Goal: Browse casually: Explore the website without a specific task or goal

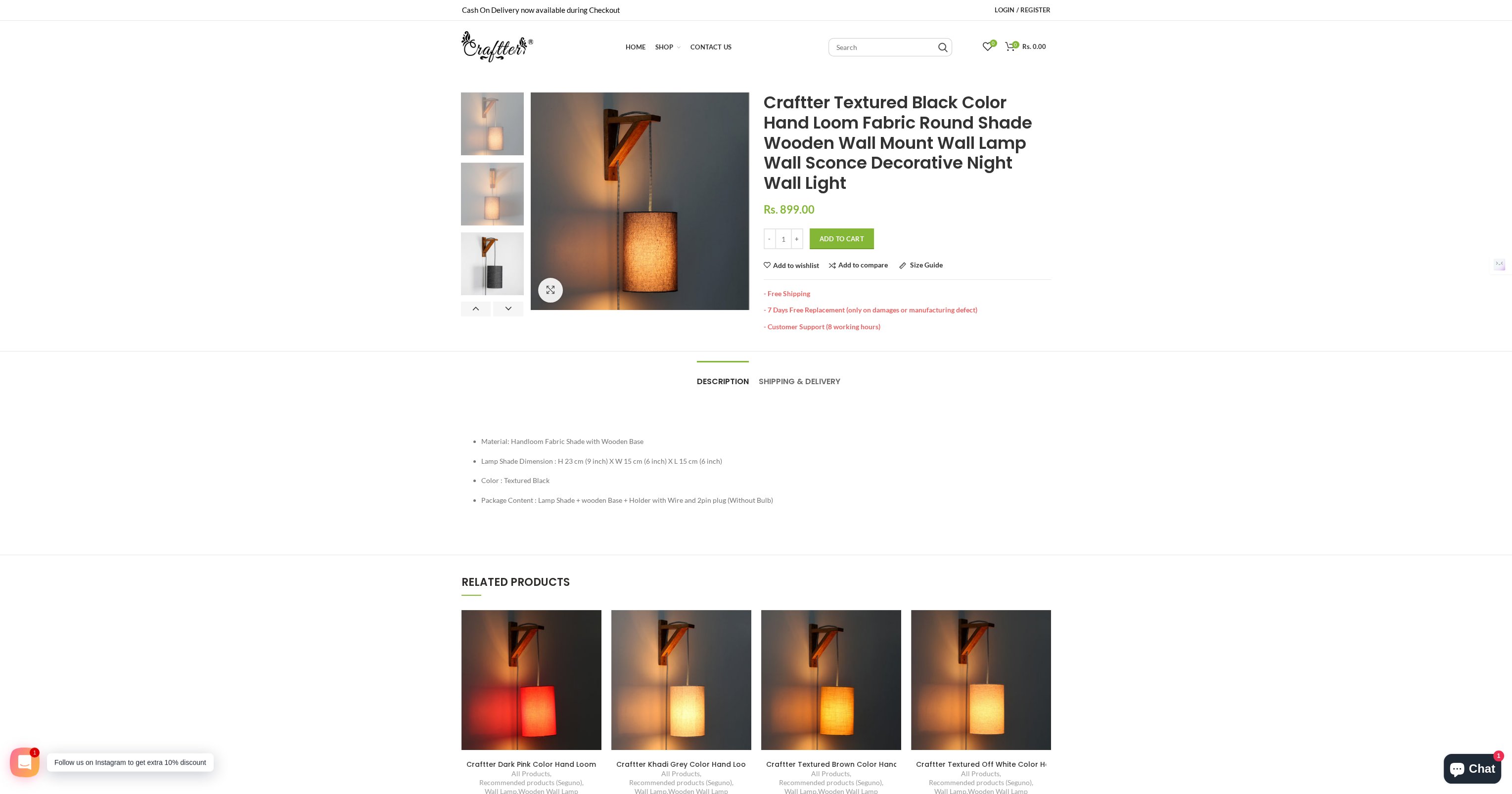
click at [495, 212] on img at bounding box center [492, 194] width 62 height 62
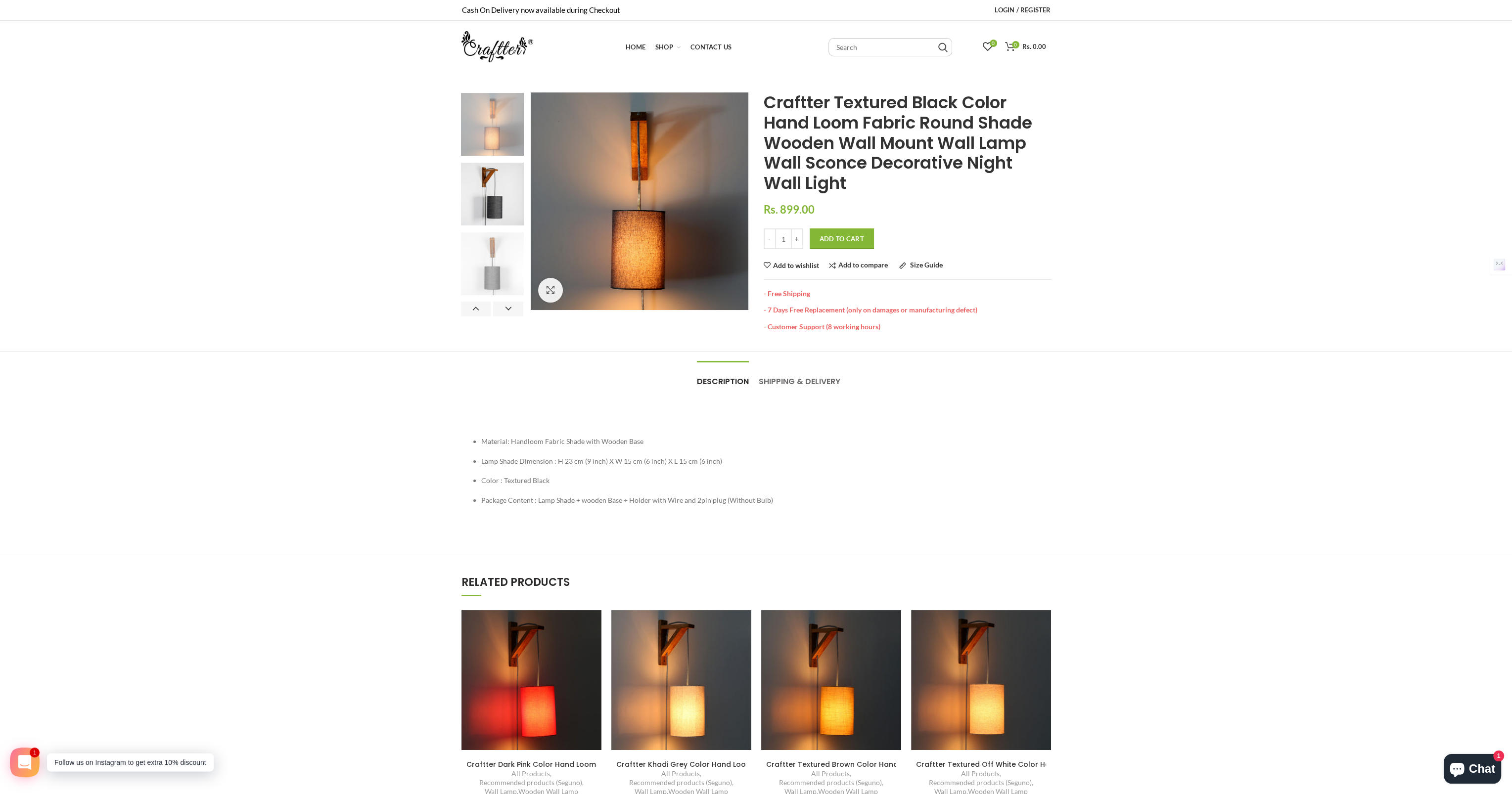
click at [489, 255] on img at bounding box center [492, 264] width 62 height 62
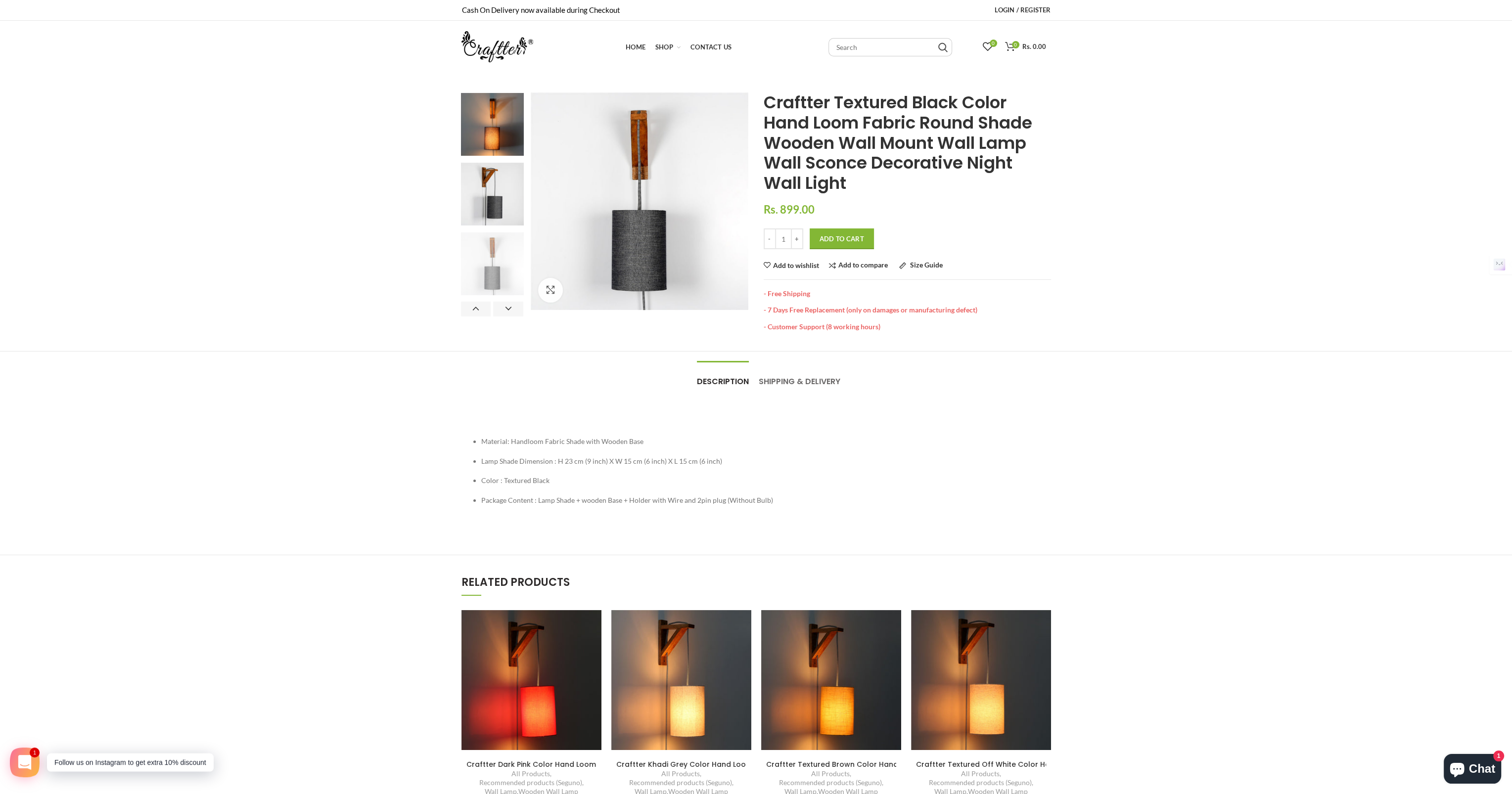
click at [485, 289] on img at bounding box center [492, 264] width 62 height 62
click at [499, 278] on img at bounding box center [492, 261] width 62 height 62
click at [510, 314] on button "Next" at bounding box center [508, 309] width 30 height 15
click at [511, 308] on button "Next" at bounding box center [508, 309] width 30 height 15
click at [469, 314] on button "Previous" at bounding box center [476, 309] width 30 height 15
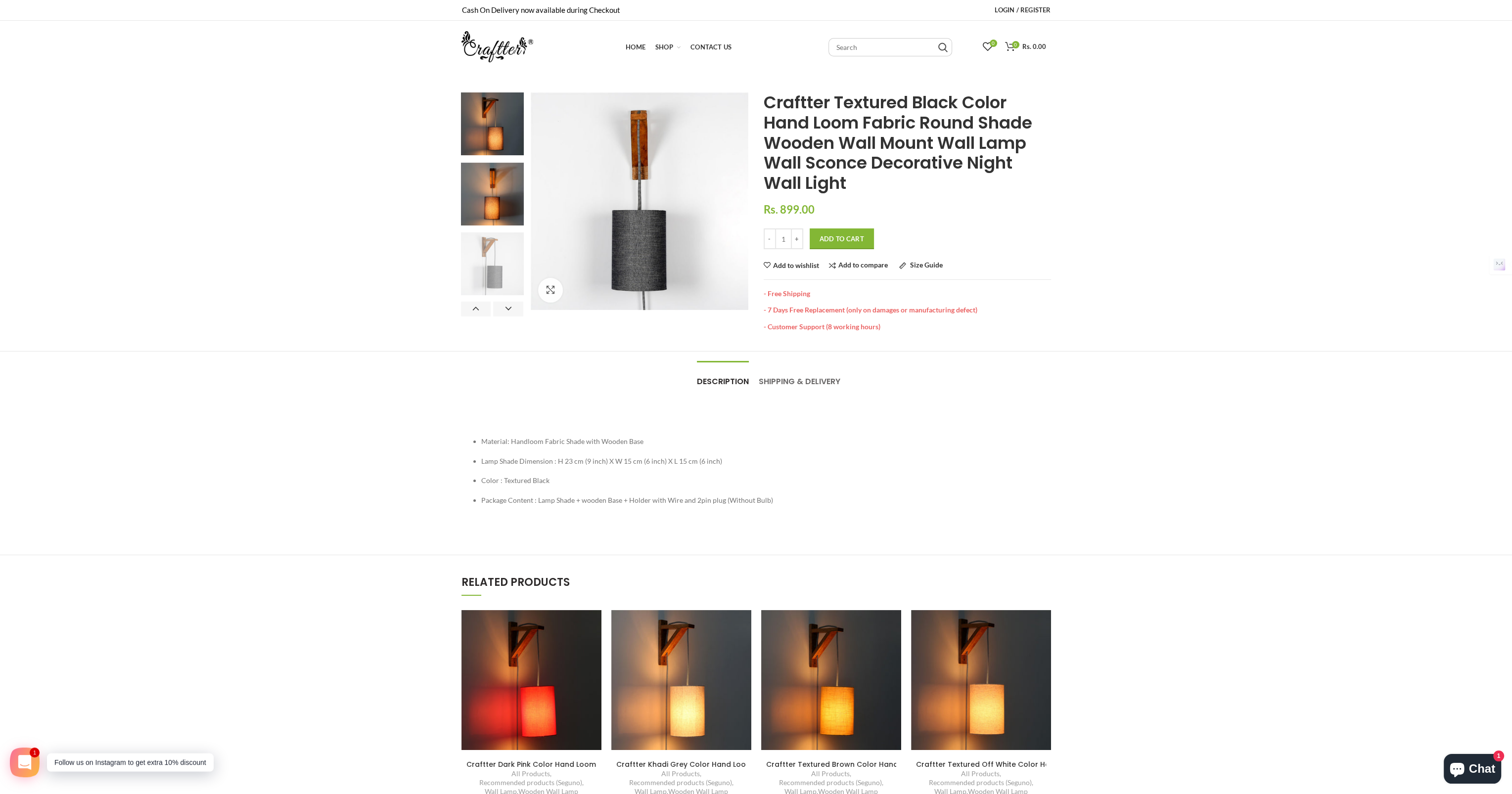
click at [485, 282] on img at bounding box center [492, 264] width 62 height 62
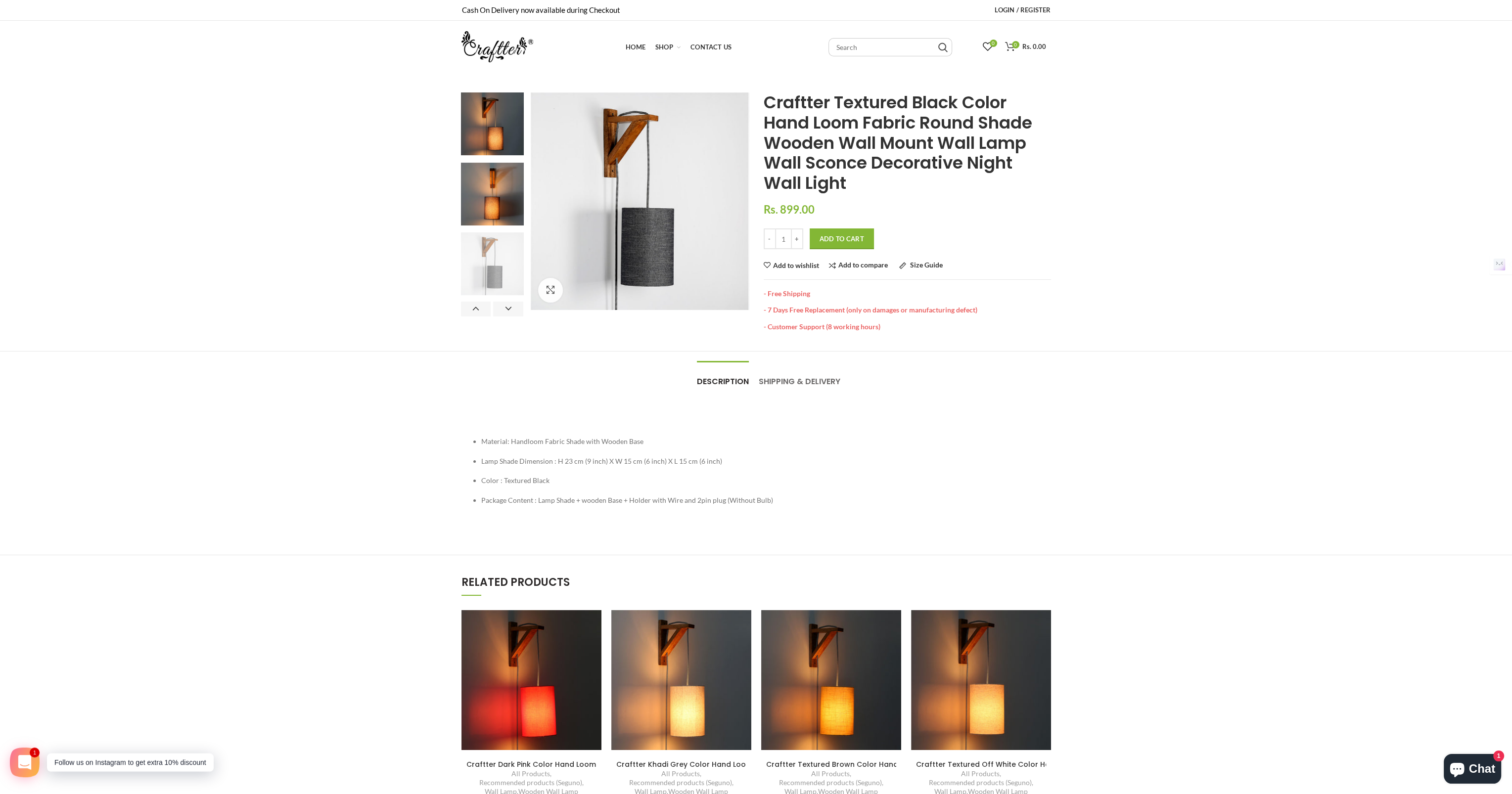
click at [494, 265] on img at bounding box center [492, 264] width 62 height 62
click at [510, 189] on img at bounding box center [492, 194] width 62 height 62
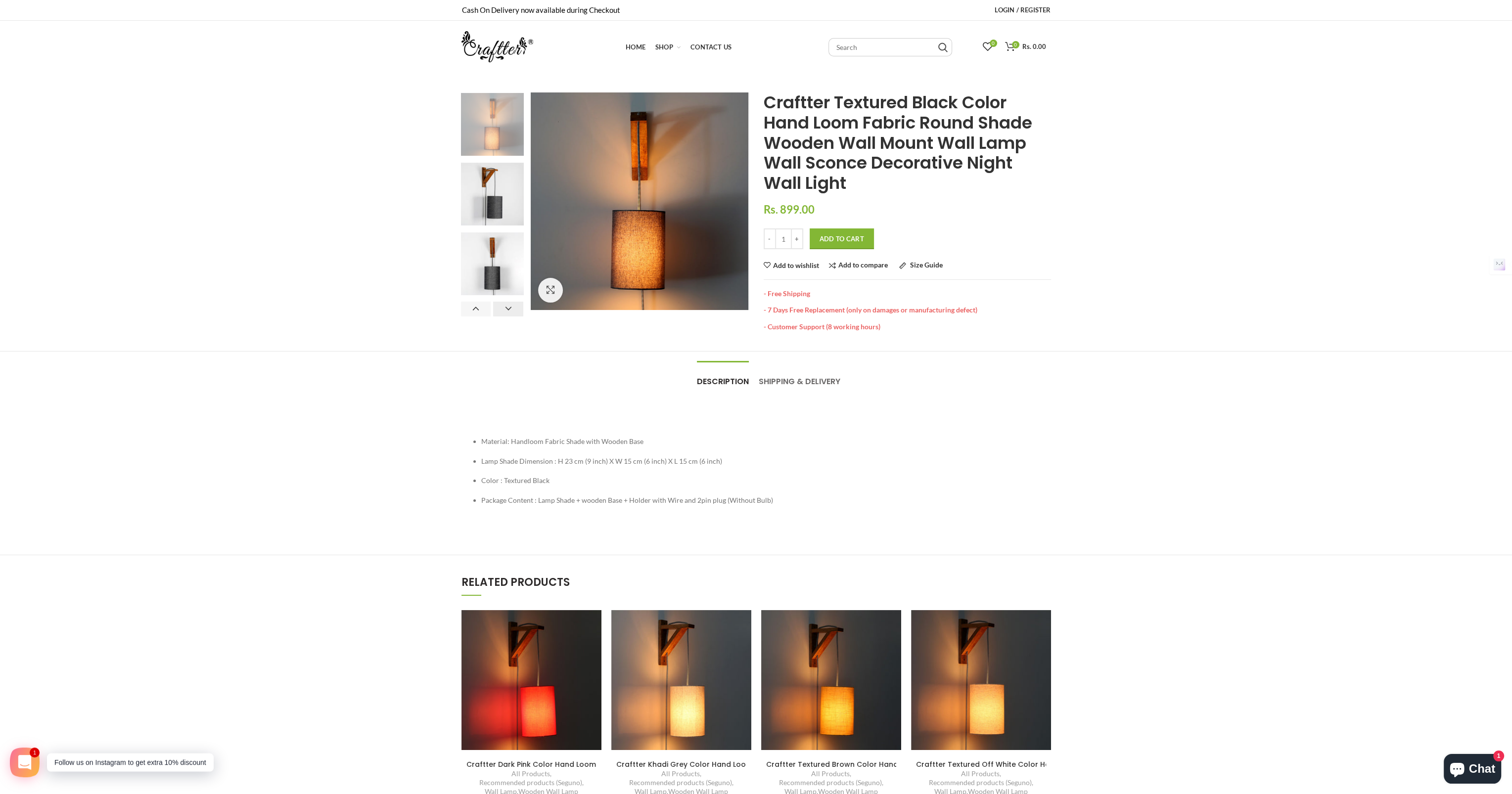
click at [505, 316] on button "Next" at bounding box center [508, 309] width 30 height 15
click at [483, 305] on button "Previous" at bounding box center [476, 309] width 30 height 15
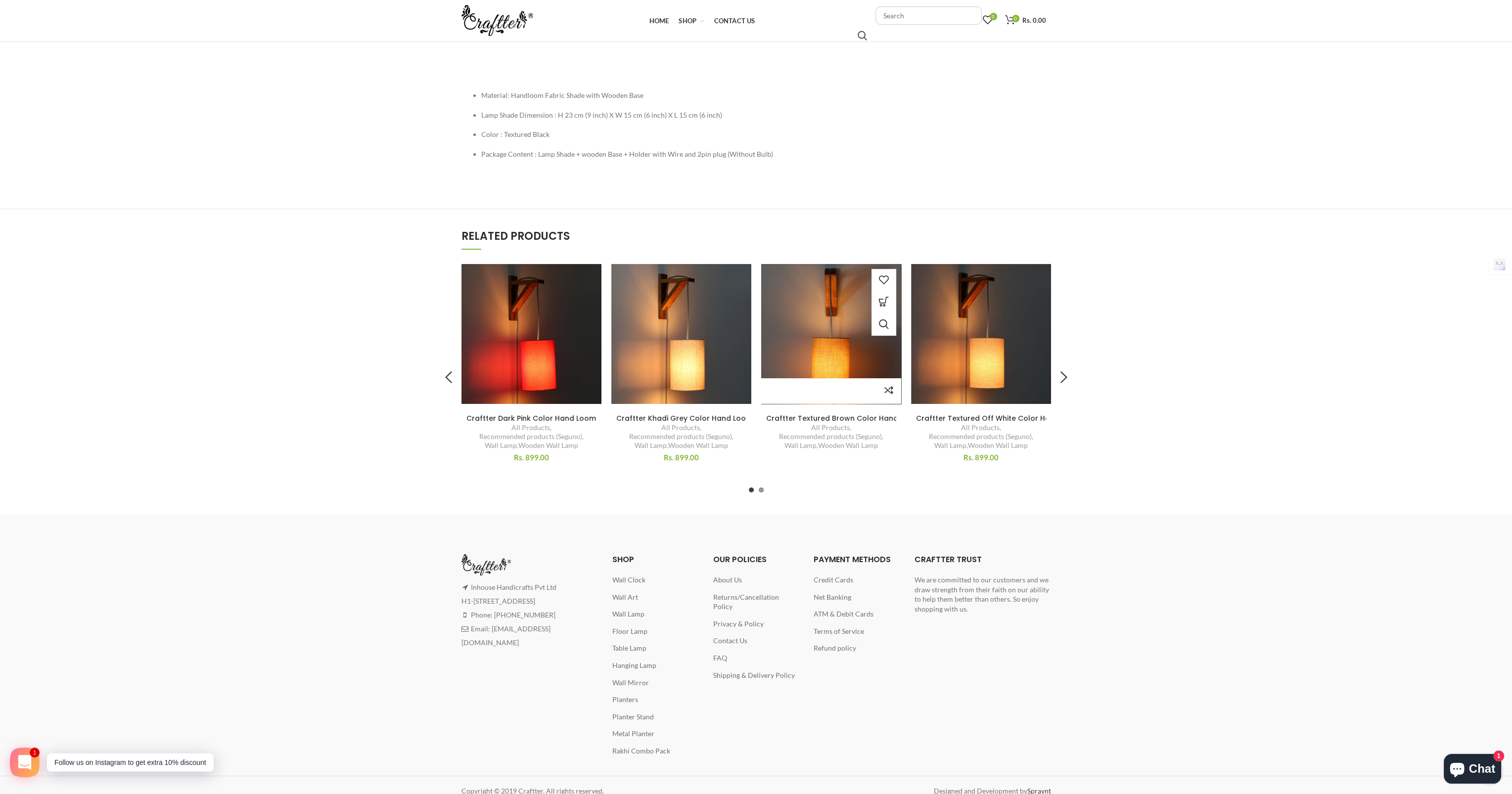
scroll to position [99, 0]
